Goal: Find specific page/section: Find specific page/section

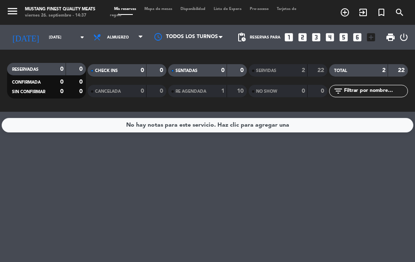
click at [160, 7] on span "Mapa de mesas" at bounding box center [158, 9] width 36 height 4
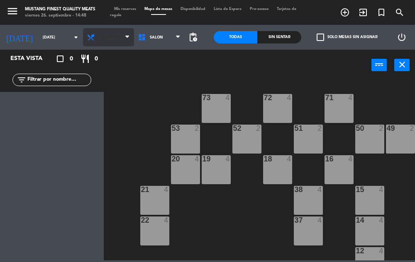
click at [113, 34] on span "Almuerzo" at bounding box center [108, 37] width 51 height 18
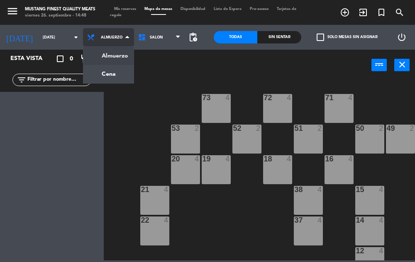
click at [107, 72] on ng-component "menu Mustang Finest Quality Meats [DATE] 26. septiembre - 14:48 Mis reservas Ma…" at bounding box center [207, 130] width 415 height 261
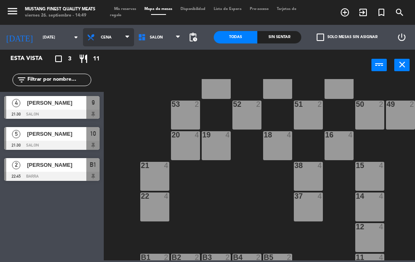
scroll to position [33, 0]
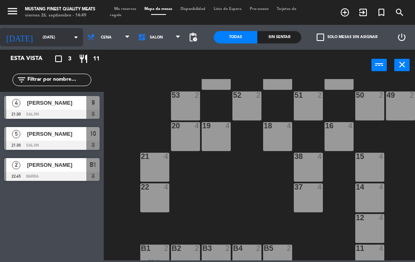
click at [47, 39] on input "[DATE]" at bounding box center [65, 37] width 53 height 13
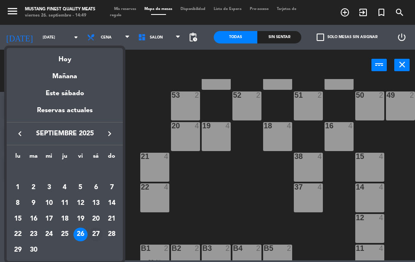
click at [97, 233] on div "27" at bounding box center [96, 235] width 14 height 14
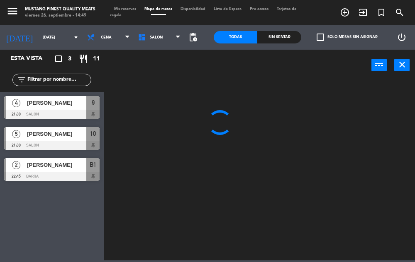
scroll to position [0, 0]
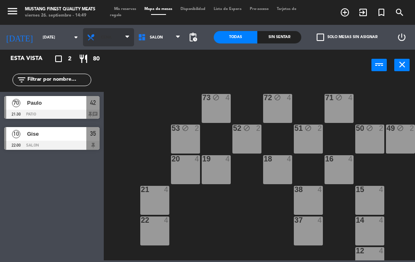
click at [102, 44] on span "Cena" at bounding box center [108, 37] width 51 height 18
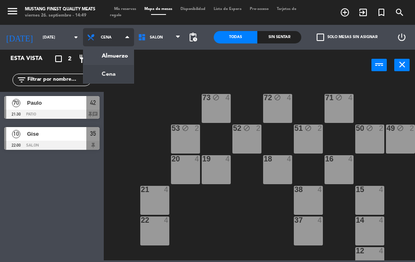
click at [114, 59] on ng-component "menu Mustang Finest Quality Meats [DATE] 26. septiembre - 14:49 Mis reservas Ma…" at bounding box center [207, 130] width 415 height 261
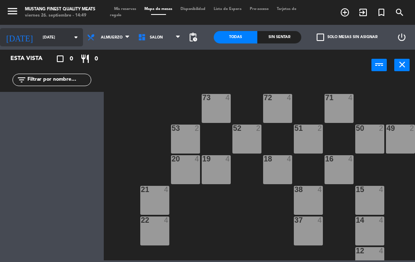
click at [47, 37] on input "[DATE]" at bounding box center [65, 37] width 53 height 13
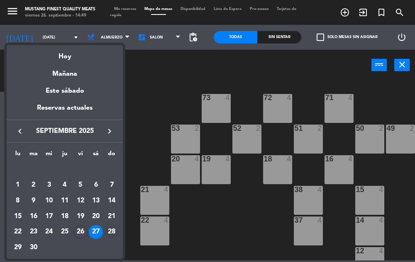
click at [112, 233] on div "28" at bounding box center [111, 232] width 14 height 14
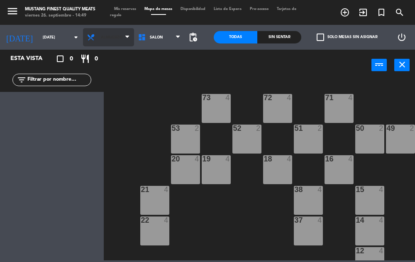
click at [117, 36] on span "Almuerzo" at bounding box center [108, 37] width 51 height 18
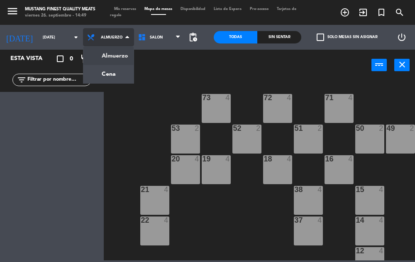
click at [102, 79] on ng-component "menu Mustang Finest Quality Meats [DATE] 26. septiembre - 14:49 Mis reservas Ma…" at bounding box center [207, 130] width 415 height 261
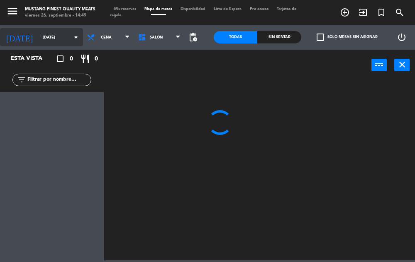
click at [49, 39] on input "[DATE]" at bounding box center [65, 37] width 53 height 13
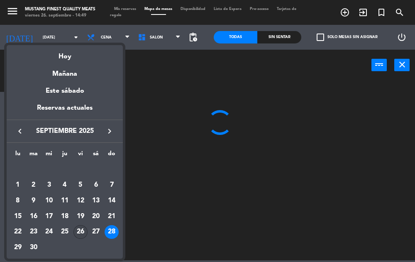
click at [74, 230] on div "26" at bounding box center [80, 232] width 14 height 14
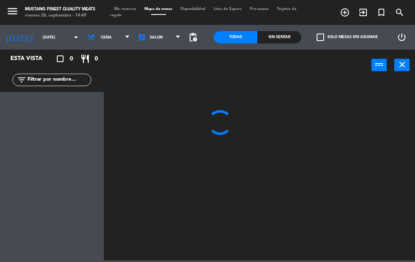
type input "[DATE]"
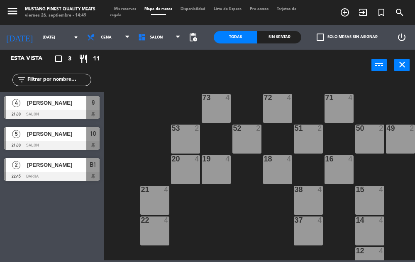
click at [138, 88] on div "73 4 72 4 71 4 69 8 70 4 80 8 50 2 53 2 52 2 51 2 49 2 68 6 81 8 18 4 16 4 19 4…" at bounding box center [261, 170] width 307 height 182
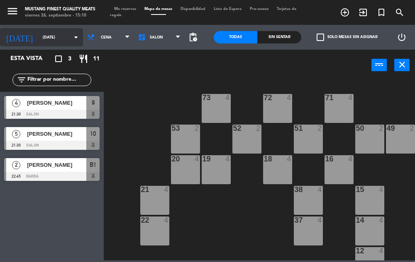
click at [52, 37] on input "[DATE]" at bounding box center [65, 37] width 53 height 13
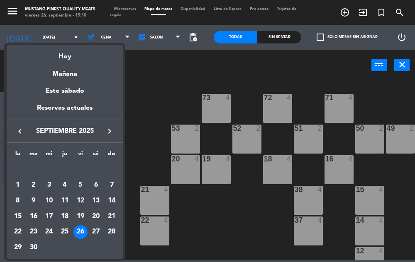
click at [108, 130] on icon "keyboard_arrow_right" at bounding box center [109, 131] width 10 height 10
click at [21, 130] on icon "keyboard_arrow_left" at bounding box center [20, 131] width 10 height 10
click at [225, 230] on div at bounding box center [207, 131] width 415 height 262
